Goal: Find specific page/section: Find specific page/section

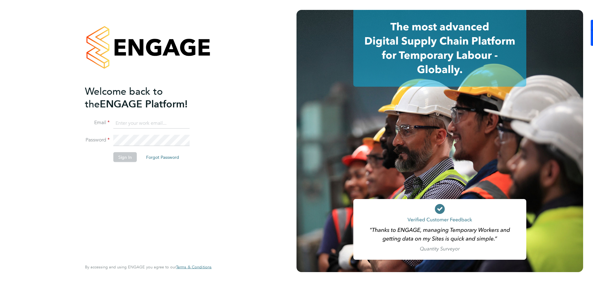
type input "daniel.hobbs@optionsresourcing.com"
click at [125, 155] on button "Sign In" at bounding box center [124, 157] width 23 height 10
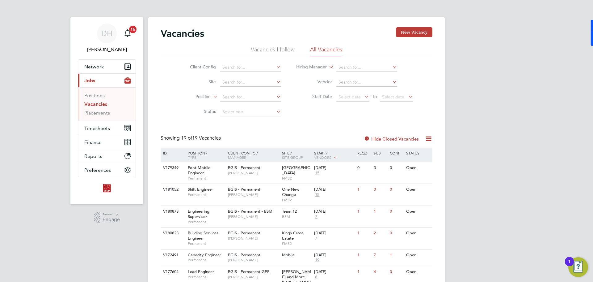
click at [98, 102] on link "Vacancies" at bounding box center [95, 104] width 23 height 6
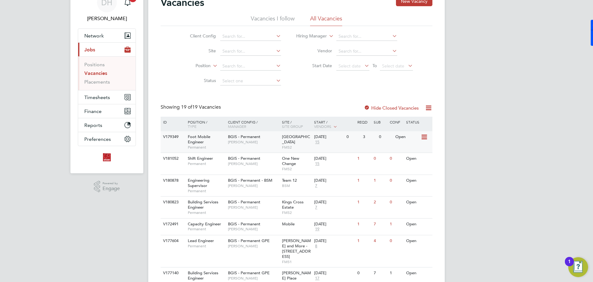
scroll to position [93, 0]
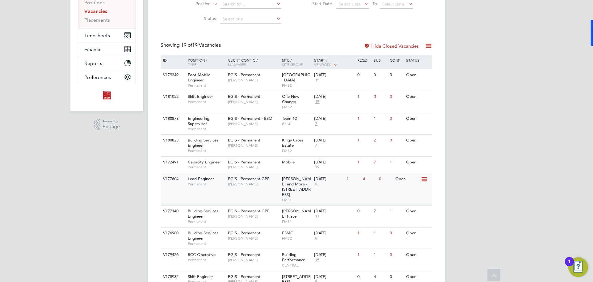
click at [253, 188] on div "BGIS - Permanent GPE [PERSON_NAME]" at bounding box center [254, 181] width 54 height 16
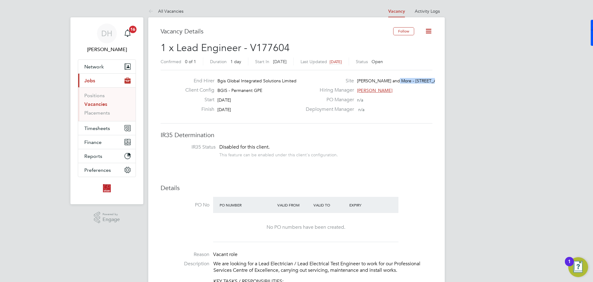
drag, startPoint x: 392, startPoint y: 81, endPoint x: 433, endPoint y: 82, distance: 41.1
click at [433, 82] on div "Site Wells and More - 45 Mortimer Street…" at bounding box center [368, 83] width 133 height 10
copy span "45 Mortimer Street…"
